Goal: Transaction & Acquisition: Purchase product/service

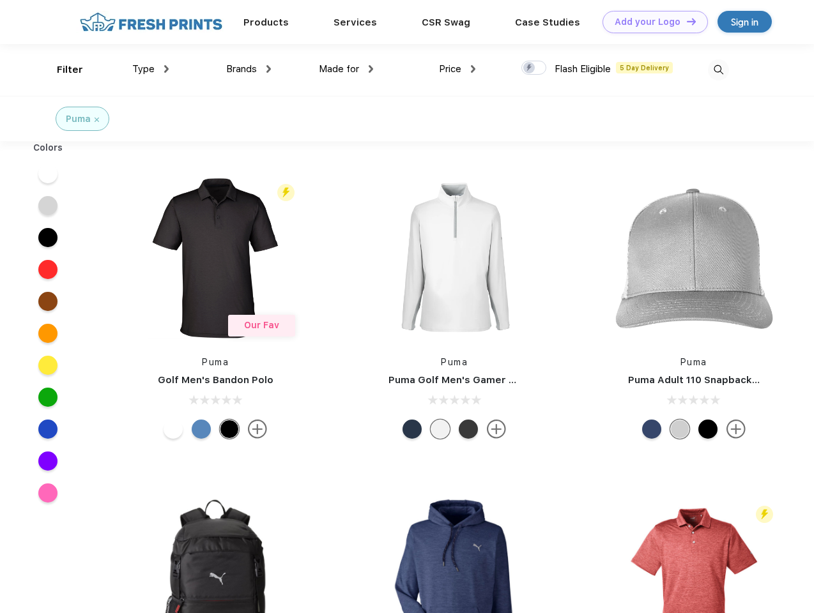
click at [650, 22] on link "Add your Logo Design Tool" at bounding box center [654, 22] width 105 height 22
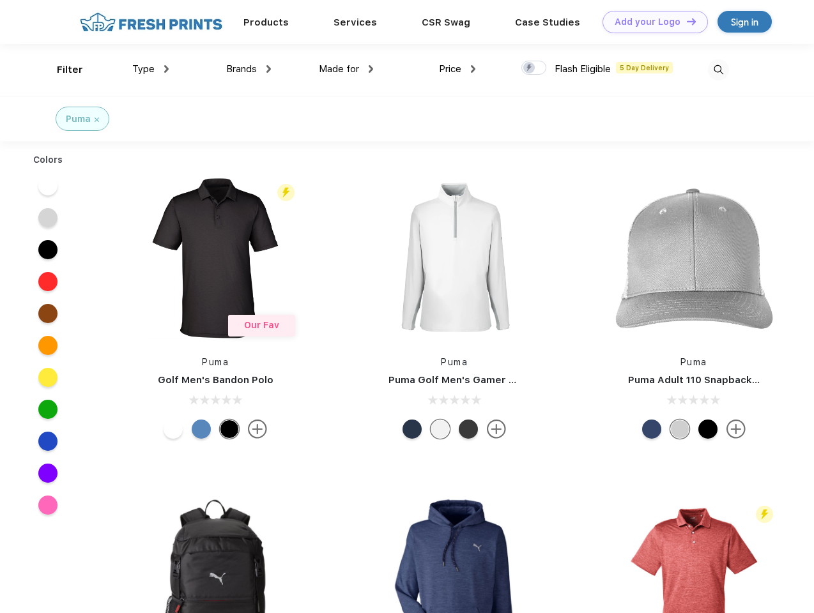
click at [0, 0] on div "Design Tool" at bounding box center [0, 0] width 0 height 0
click at [686, 21] on link "Add your Logo Design Tool" at bounding box center [654, 22] width 105 height 22
click at [61, 70] on div "Filter" at bounding box center [70, 70] width 26 height 15
click at [151, 69] on span "Type" at bounding box center [143, 69] width 22 height 12
click at [249, 69] on span "Brands" at bounding box center [241, 69] width 31 height 12
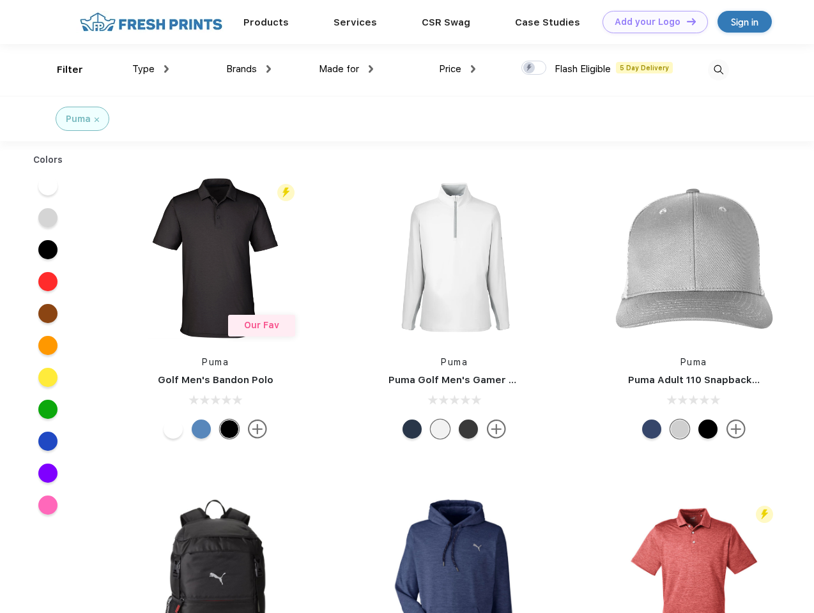
click at [346, 69] on span "Made for" at bounding box center [339, 69] width 40 height 12
click at [457, 69] on span "Price" at bounding box center [450, 69] width 22 height 12
click at [534, 68] on div at bounding box center [533, 68] width 25 height 14
click at [530, 68] on input "checkbox" at bounding box center [525, 64] width 8 height 8
click at [718, 70] on img at bounding box center [718, 69] width 21 height 21
